Goal: Task Accomplishment & Management: Use online tool/utility

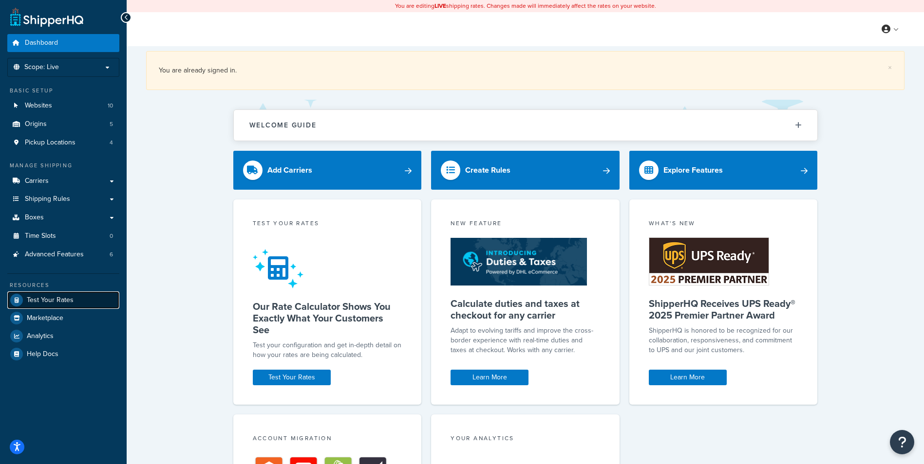
click at [48, 300] on span "Test Your Rates" at bounding box center [50, 301] width 47 height 8
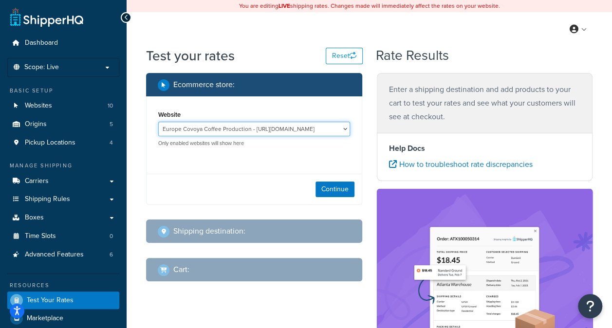
click at [252, 130] on select "Europe Covoya Coffee Production - [URL][DOMAIN_NAME] Rajnik [GEOGRAPHIC_DATA] -…" at bounding box center [254, 129] width 192 height 15
click at [158, 122] on select "Europe Covoya Coffee Production - [URL][DOMAIN_NAME] Rajnik [GEOGRAPHIC_DATA] -…" at bounding box center [254, 129] width 192 height 15
click at [280, 149] on div "Website Europe Covoya Coffee Production - [URL][DOMAIN_NAME] Rajnik [GEOGRAPHIC…" at bounding box center [254, 131] width 197 height 46
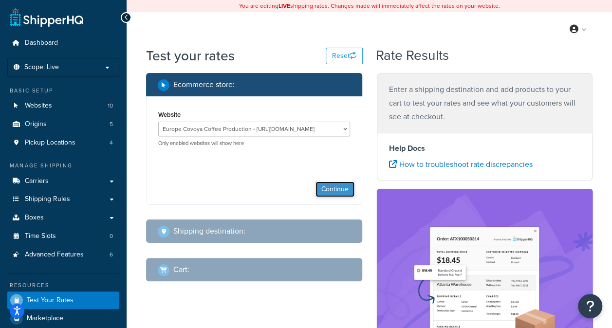
click at [334, 188] on button "Continue" at bounding box center [334, 190] width 39 height 16
select select "[GEOGRAPHIC_DATA]"
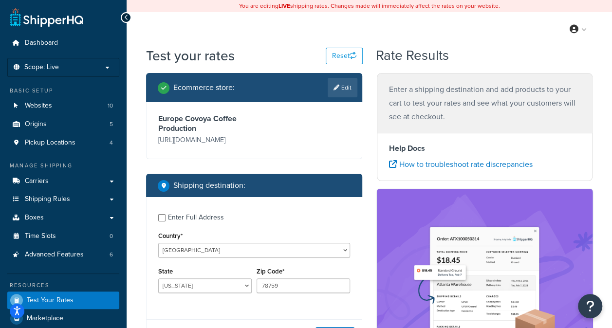
scroll to position [49, 0]
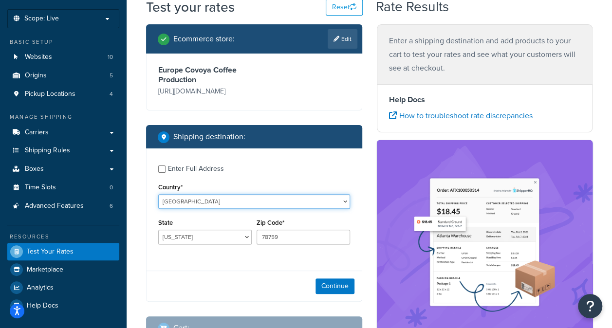
click at [349, 202] on select "[GEOGRAPHIC_DATA] [GEOGRAPHIC_DATA] [GEOGRAPHIC_DATA] [GEOGRAPHIC_DATA] [GEOGRA…" at bounding box center [254, 201] width 192 height 15
select select "IT"
click at [158, 194] on select "[GEOGRAPHIC_DATA] [GEOGRAPHIC_DATA] [GEOGRAPHIC_DATA] [GEOGRAPHIC_DATA] [GEOGRA…" at bounding box center [254, 201] width 192 height 15
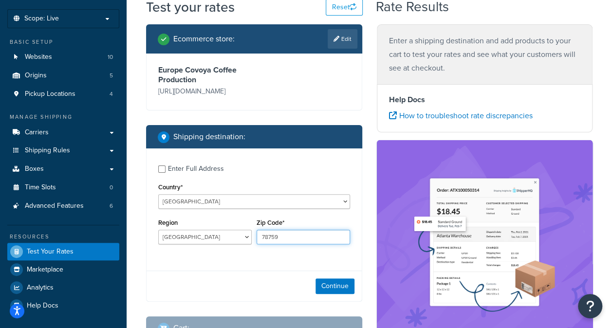
click at [282, 238] on input "78759" at bounding box center [303, 237] width 93 height 15
type input "7"
click at [250, 239] on select "[GEOGRAPHIC_DATA] [GEOGRAPHIC_DATA] [GEOGRAPHIC_DATA] [GEOGRAPHIC_DATA] [GEOGRA…" at bounding box center [204, 237] width 93 height 15
click at [243, 240] on select "[GEOGRAPHIC_DATA] [GEOGRAPHIC_DATA] [GEOGRAPHIC_DATA] [GEOGRAPHIC_DATA] [GEOGRA…" at bounding box center [204, 237] width 93 height 15
select select "FI"
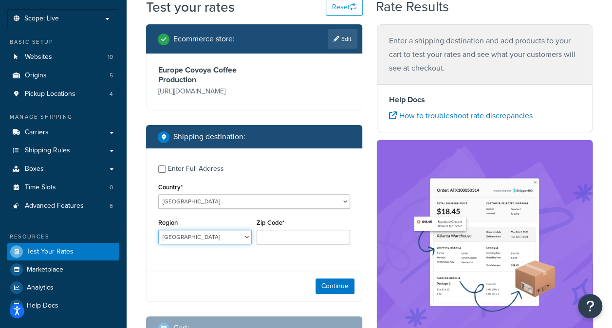
click at [158, 230] on select "[GEOGRAPHIC_DATA] [GEOGRAPHIC_DATA] [GEOGRAPHIC_DATA] [GEOGRAPHIC_DATA] [GEOGRA…" at bounding box center [204, 237] width 93 height 15
click at [285, 244] on input "Zip Code*" at bounding box center [303, 237] width 93 height 15
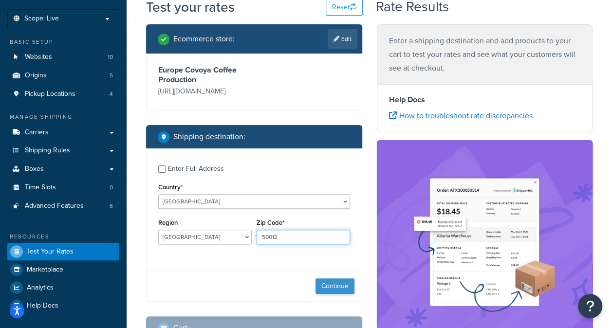
type input "50012"
click at [334, 291] on button "Continue" at bounding box center [334, 286] width 39 height 16
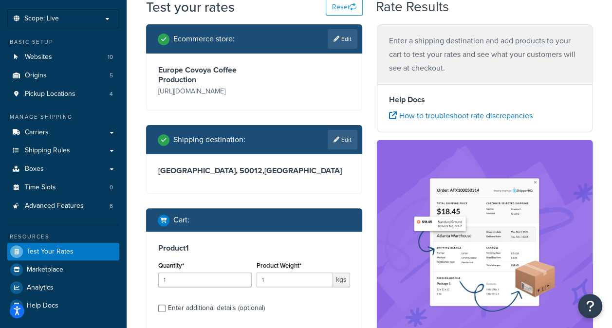
scroll to position [97, 0]
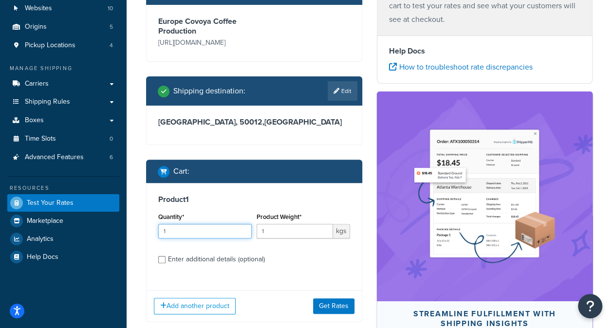
click at [240, 237] on input "1" at bounding box center [204, 231] width 93 height 15
type input "10"
click at [278, 235] on input "1" at bounding box center [295, 231] width 76 height 15
type input "60"
click at [335, 303] on button "Get Rates" at bounding box center [333, 306] width 41 height 16
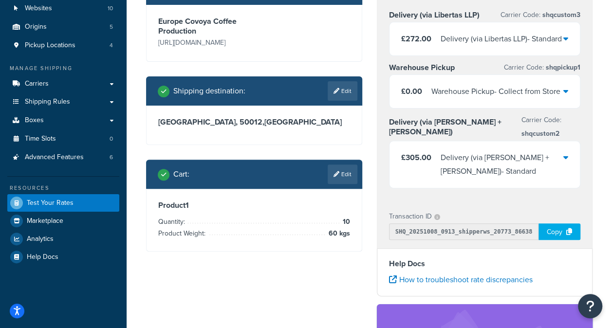
scroll to position [49, 0]
